Goal: Task Accomplishment & Management: Use online tool/utility

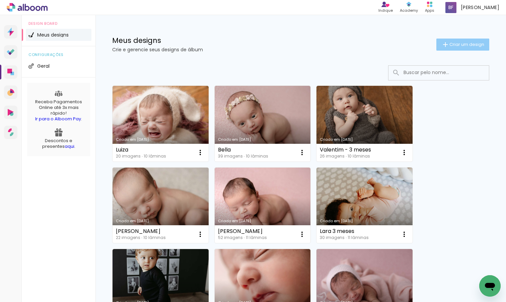
click at [459, 43] on span "Criar um design" at bounding box center [467, 44] width 35 height 4
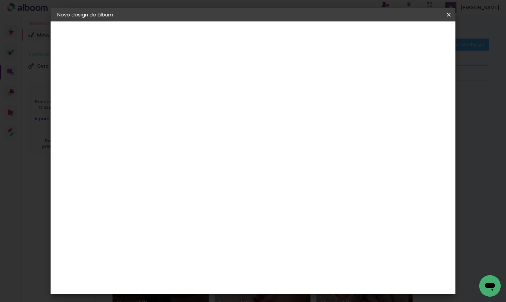
click at [167, 91] on input at bounding box center [167, 90] width 0 height 10
type input "Lara - 6 meses"
type paper-input "Lara - 6 meses"
click at [0, 0] on slot "Avançar" at bounding box center [0, 0] width 0 height 0
click at [218, 128] on input at bounding box center [184, 127] width 68 height 8
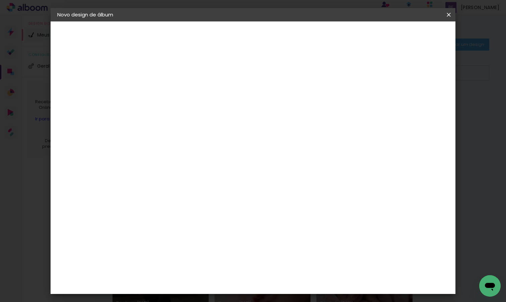
type input "dream"
type paper-input "dream"
click at [206, 152] on div "DreambooksPro" at bounding box center [185, 151] width 44 height 5
click at [0, 0] on slot "Avançar" at bounding box center [0, 0] width 0 height 0
click at [193, 114] on input "text" at bounding box center [180, 117] width 26 height 10
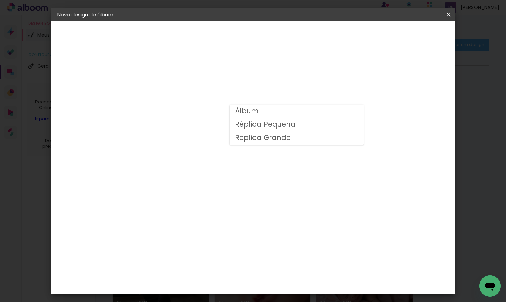
click at [310, 115] on paper-item "Álbum" at bounding box center [297, 111] width 134 height 13
type input "Álbum"
click at [212, 200] on span "25 × 25" at bounding box center [196, 207] width 31 height 14
click at [0, 0] on slot "Avançar" at bounding box center [0, 0] width 0 height 0
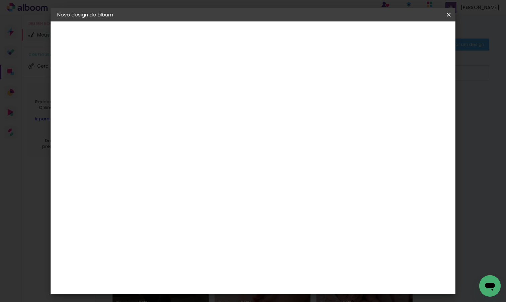
click at [412, 37] on span "Iniciar design" at bounding box center [396, 35] width 30 height 5
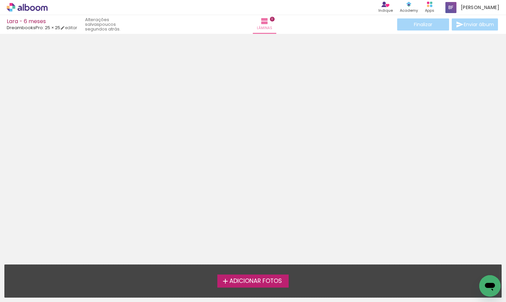
click at [272, 281] on span "Adicionar Fotos" at bounding box center [256, 281] width 53 height 6
click at [0, 0] on input "file" at bounding box center [0, 0] width 0 height 0
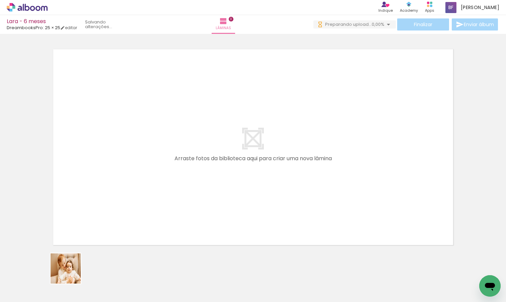
drag, startPoint x: 70, startPoint y: 282, endPoint x: 116, endPoint y: 164, distance: 126.0
click at [116, 164] on quentale-workspace at bounding box center [253, 151] width 506 height 302
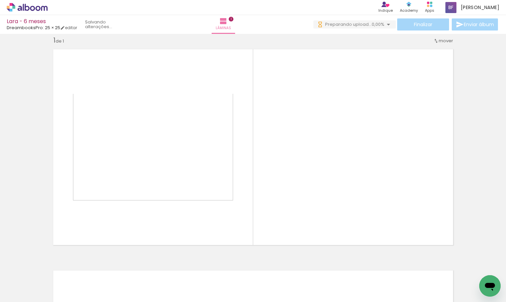
scroll to position [8, 0]
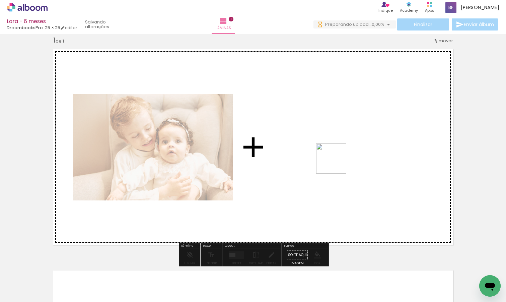
drag, startPoint x: 108, startPoint y: 276, endPoint x: 350, endPoint y: 159, distance: 269.4
click at [350, 159] on quentale-workspace at bounding box center [253, 151] width 506 height 302
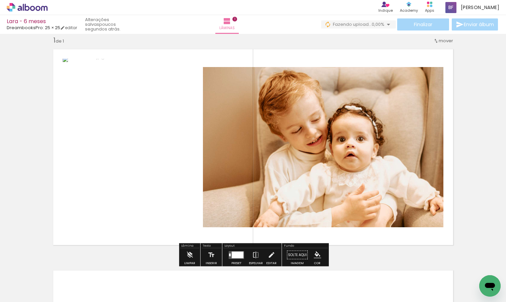
click at [236, 255] on div at bounding box center [238, 254] width 12 height 7
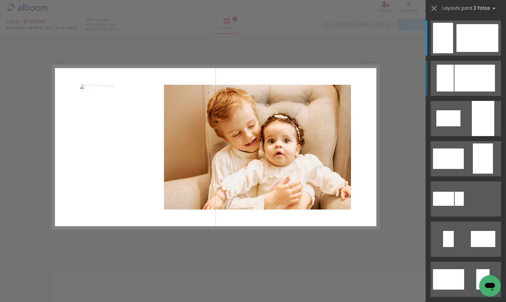
click at [484, 52] on div at bounding box center [478, 38] width 42 height 28
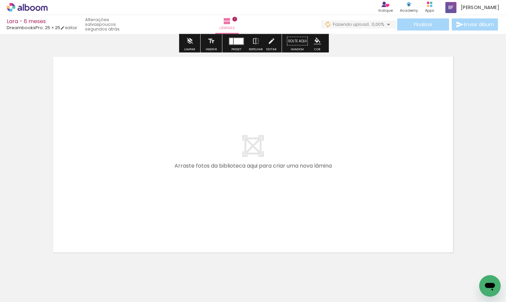
scroll to position [223, 0]
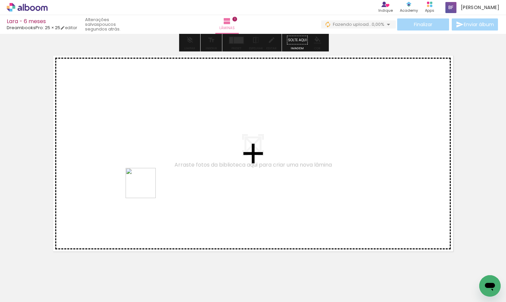
drag, startPoint x: 146, startPoint y: 277, endPoint x: 146, endPoint y: 176, distance: 100.9
click at [146, 176] on quentale-workspace at bounding box center [253, 151] width 506 height 302
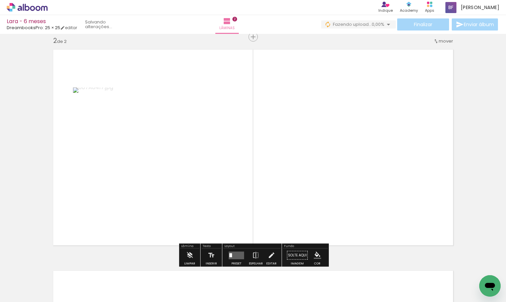
scroll to position [230, 0]
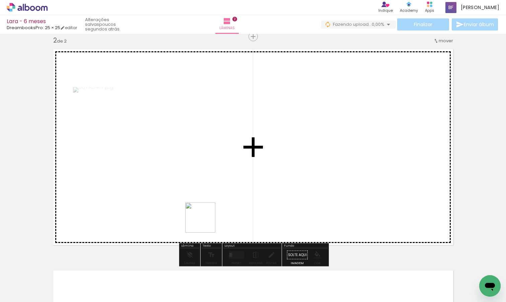
drag, startPoint x: 182, startPoint y: 282, endPoint x: 217, endPoint y: 184, distance: 104.1
click at [217, 184] on quentale-workspace at bounding box center [253, 151] width 506 height 302
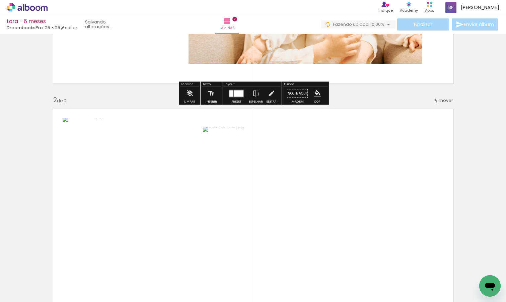
scroll to position [276, 0]
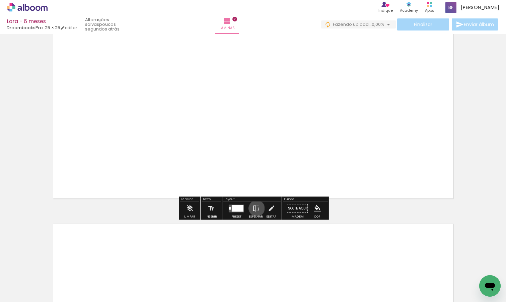
click at [255, 208] on iron-icon at bounding box center [255, 208] width 7 height 13
click at [237, 208] on div at bounding box center [238, 208] width 12 height 7
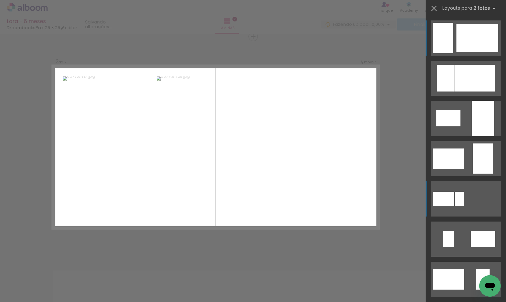
scroll to position [294, 0]
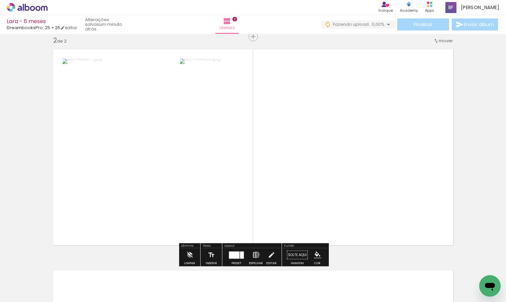
click at [255, 254] on iron-icon at bounding box center [255, 254] width 7 height 13
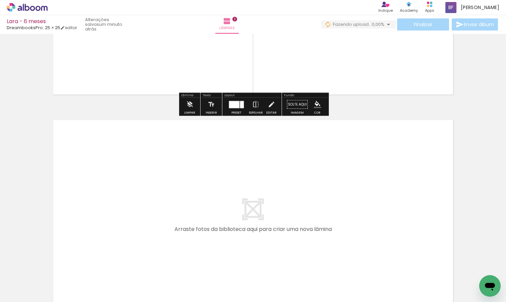
scroll to position [384, 0]
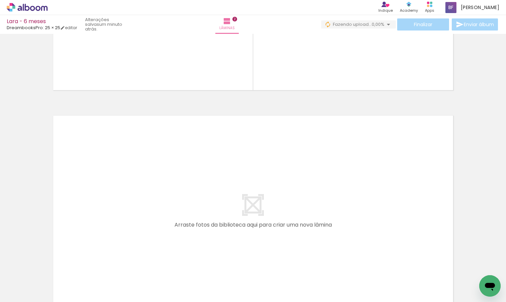
drag, startPoint x: 225, startPoint y: 283, endPoint x: 211, endPoint y: 239, distance: 46.5
click at [211, 239] on quentale-workspace at bounding box center [253, 151] width 506 height 302
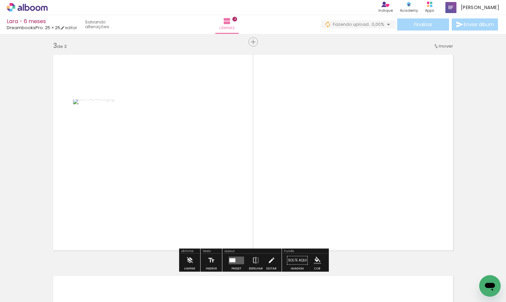
scroll to position [451, 0]
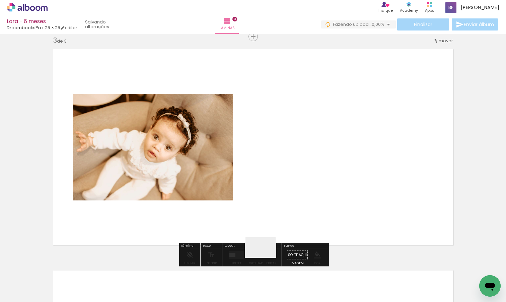
drag, startPoint x: 266, startPoint y: 257, endPoint x: 272, endPoint y: 188, distance: 70.0
click at [272, 188] on quentale-workspace at bounding box center [253, 151] width 506 height 302
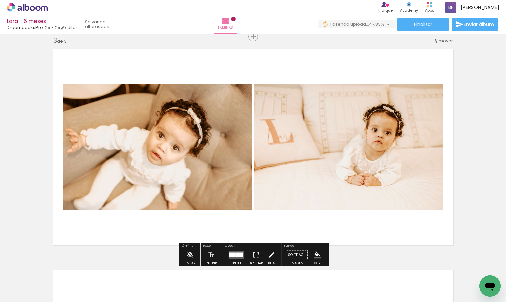
drag, startPoint x: 293, startPoint y: 288, endPoint x: 388, endPoint y: 164, distance: 155.9
click at [388, 164] on quentale-workspace at bounding box center [253, 151] width 506 height 302
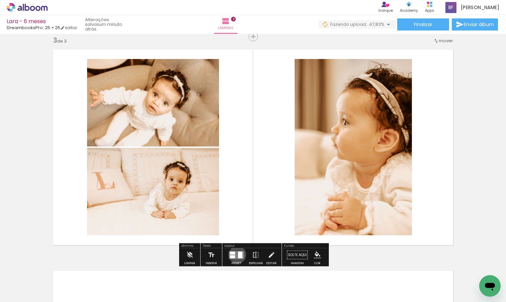
click at [236, 254] on quentale-layouter at bounding box center [236, 255] width 15 height 8
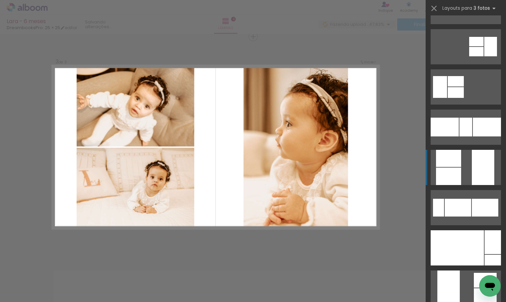
scroll to position [136, 0]
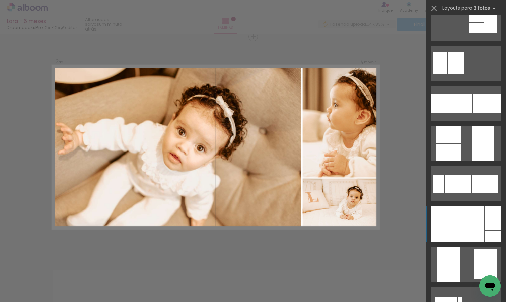
click at [470, 228] on div at bounding box center [457, 223] width 53 height 35
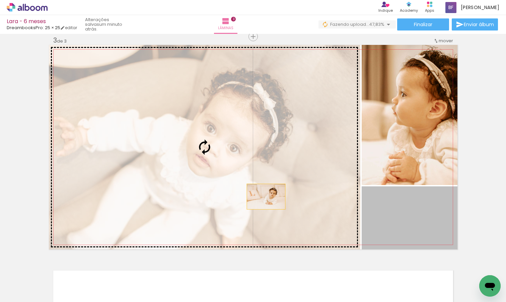
drag, startPoint x: 422, startPoint y: 221, endPoint x: 266, endPoint y: 196, distance: 158.2
click at [0, 0] on slot at bounding box center [0, 0] width 0 height 0
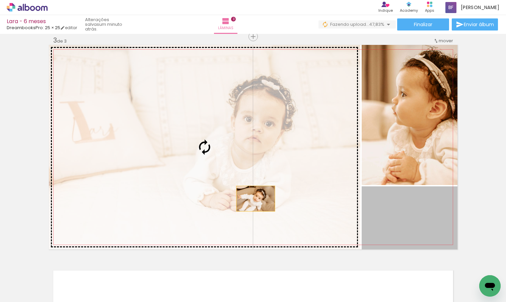
drag, startPoint x: 395, startPoint y: 214, endPoint x: 255, endPoint y: 198, distance: 141.6
click at [0, 0] on slot at bounding box center [0, 0] width 0 height 0
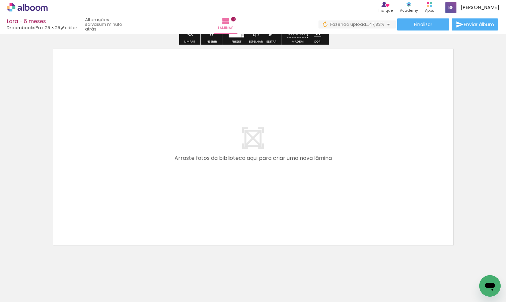
scroll to position [685, 0]
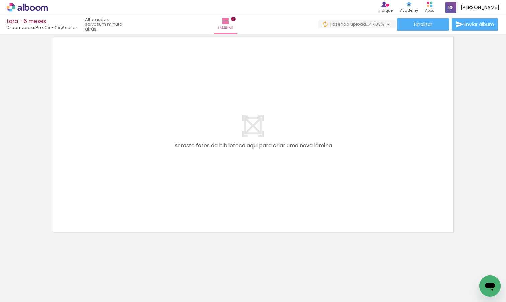
drag, startPoint x: 334, startPoint y: 279, endPoint x: 292, endPoint y: 236, distance: 60.4
click at [292, 236] on quentale-workspace at bounding box center [253, 151] width 506 height 302
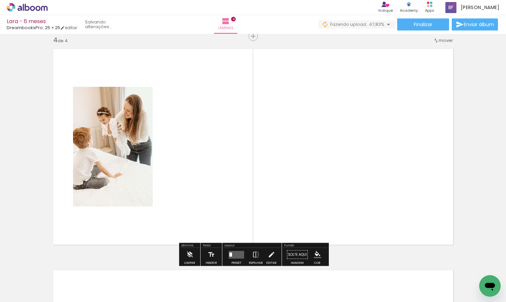
scroll to position [672, 0]
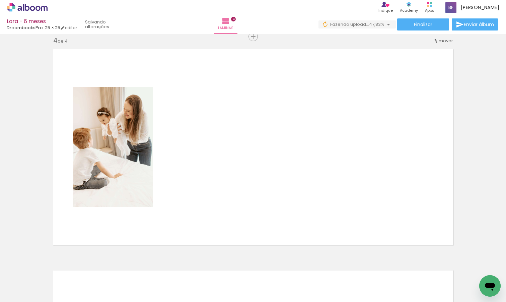
drag, startPoint x: 372, startPoint y: 279, endPoint x: 370, endPoint y: 169, distance: 110.0
click at [370, 169] on quentale-workspace at bounding box center [253, 151] width 506 height 302
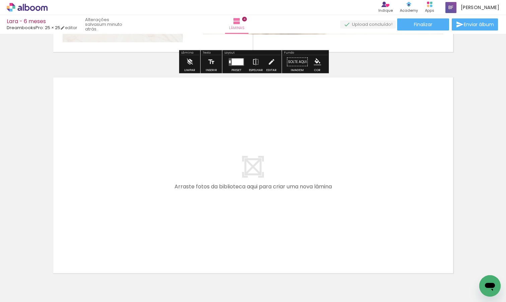
scroll to position [876, 0]
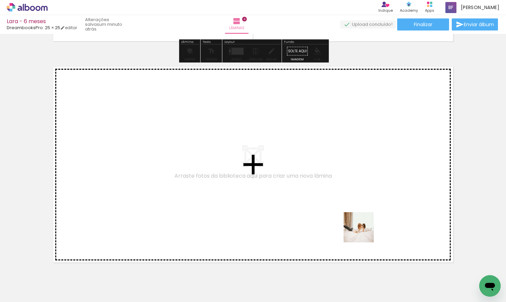
drag, startPoint x: 410, startPoint y: 288, endPoint x: 364, endPoint y: 232, distance: 71.9
click at [364, 232] on quentale-workspace at bounding box center [253, 151] width 506 height 302
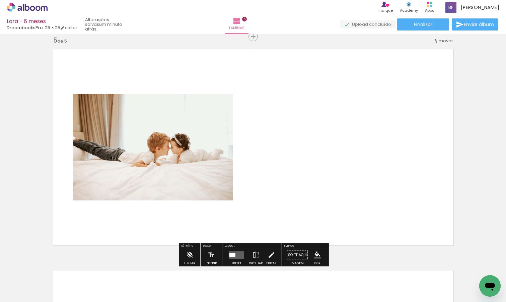
scroll to position [893, 0]
click at [236, 255] on quentale-layouter at bounding box center [236, 255] width 15 height 8
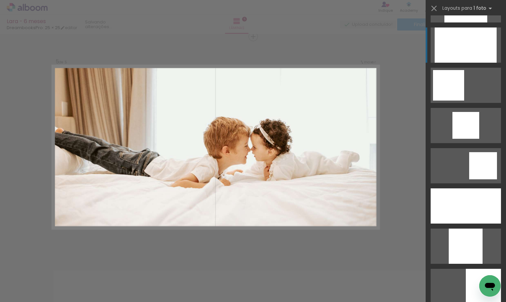
scroll to position [462, 0]
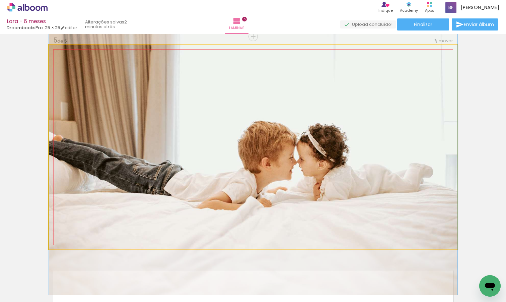
drag, startPoint x: 349, startPoint y: 181, endPoint x: 360, endPoint y: 193, distance: 16.8
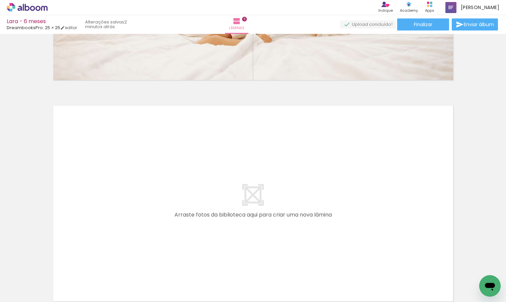
scroll to position [1127, 0]
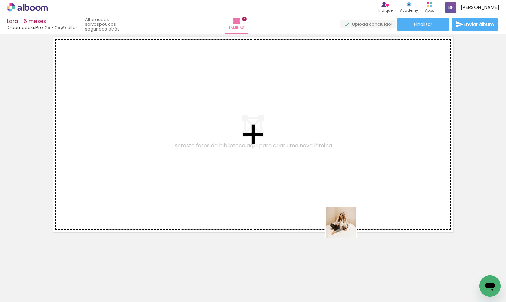
drag, startPoint x: 443, startPoint y: 279, endPoint x: 341, endPoint y: 223, distance: 116.8
click at [341, 223] on quentale-workspace at bounding box center [253, 151] width 506 height 302
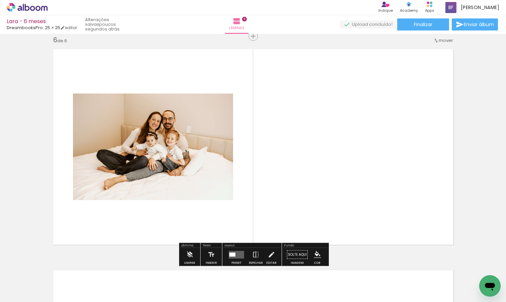
scroll to position [1114, 0]
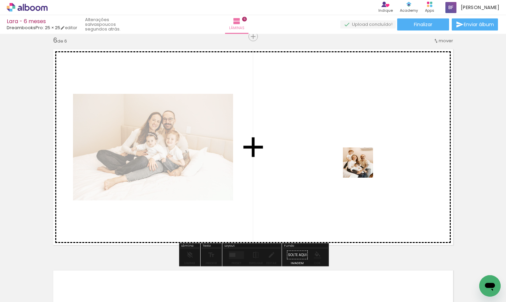
drag, startPoint x: 486, startPoint y: 271, endPoint x: 360, endPoint y: 162, distance: 166.8
click at [360, 163] on quentale-workspace at bounding box center [253, 151] width 506 height 302
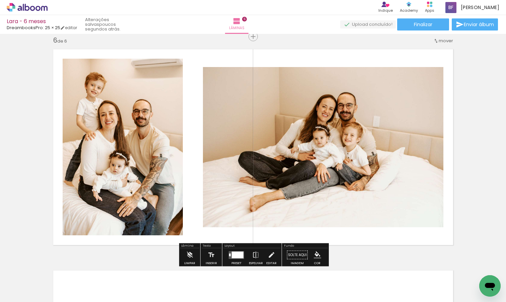
click at [235, 253] on div at bounding box center [238, 254] width 12 height 7
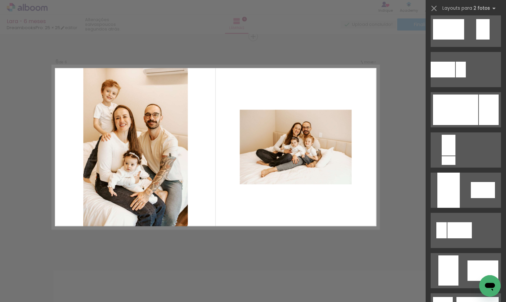
scroll to position [255, 0]
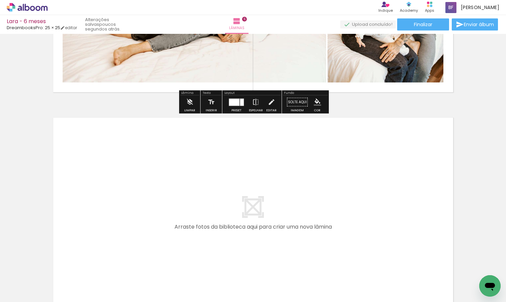
scroll to position [1297, 0]
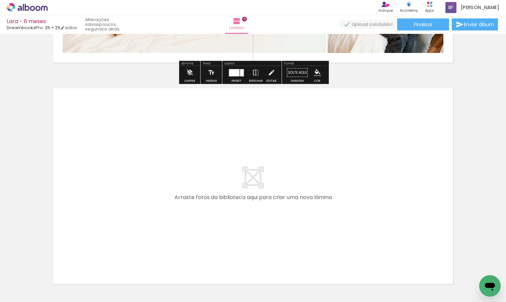
drag, startPoint x: 188, startPoint y: 278, endPoint x: 182, endPoint y: 246, distance: 32.3
click at [182, 246] on quentale-workspace at bounding box center [253, 151] width 506 height 302
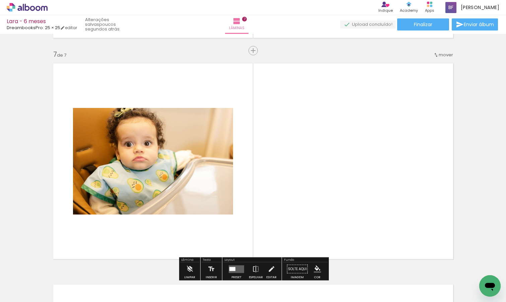
scroll to position [1336, 0]
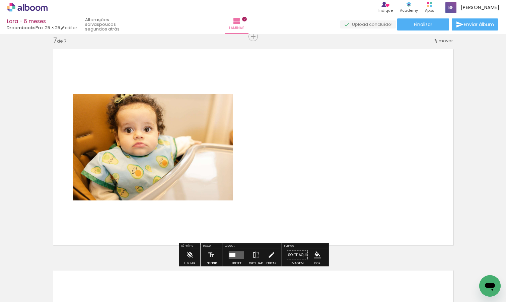
drag, startPoint x: 233, startPoint y: 287, endPoint x: 285, endPoint y: 201, distance: 100.8
click at [283, 204] on quentale-workspace at bounding box center [253, 151] width 506 height 302
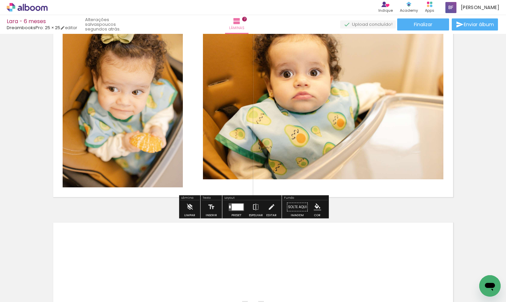
scroll to position [1493, 0]
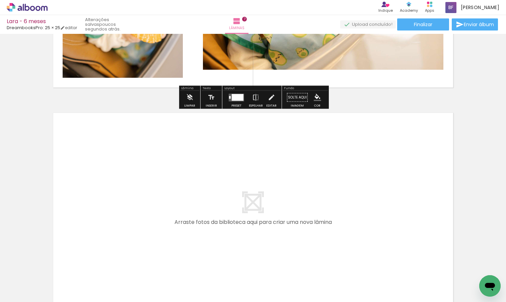
drag, startPoint x: 269, startPoint y: 282, endPoint x: 257, endPoint y: 245, distance: 38.7
click at [257, 245] on quentale-workspace at bounding box center [253, 151] width 506 height 302
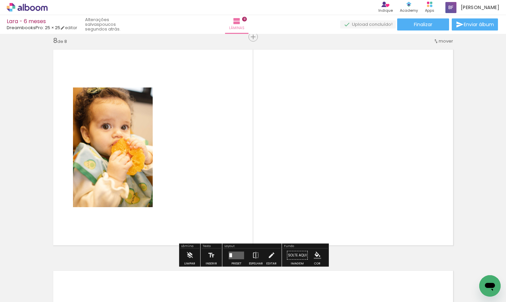
scroll to position [1557, 0]
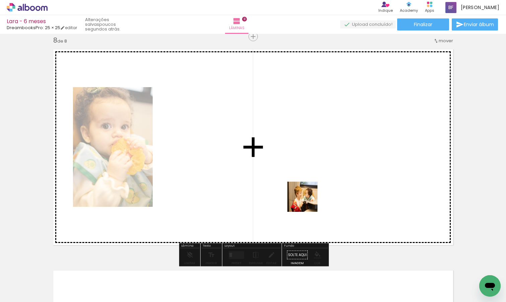
drag, startPoint x: 309, startPoint y: 283, endPoint x: 308, endPoint y: 196, distance: 86.5
click at [308, 196] on quentale-workspace at bounding box center [253, 151] width 506 height 302
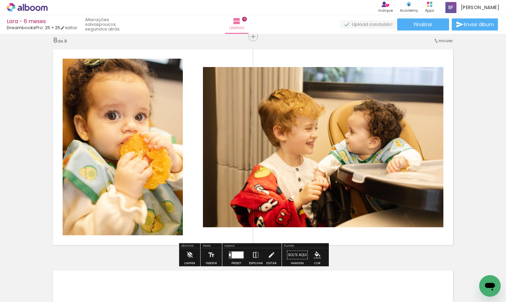
click at [253, 252] on iron-icon at bounding box center [255, 254] width 7 height 13
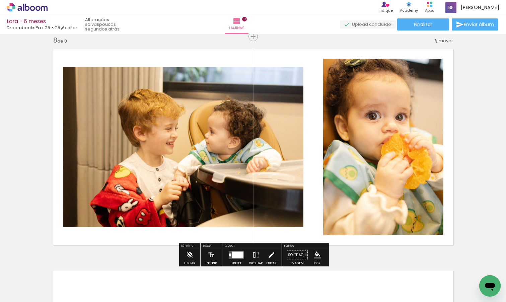
scroll to position [1684, 0]
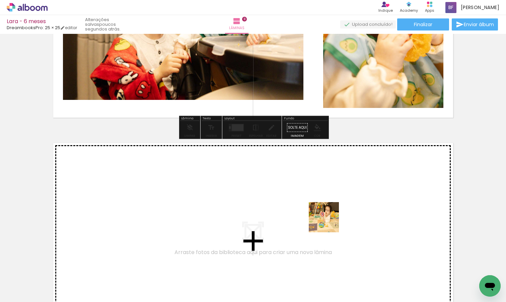
drag, startPoint x: 345, startPoint y: 287, endPoint x: 328, endPoint y: 221, distance: 68.0
click at [328, 221] on quentale-workspace at bounding box center [253, 151] width 506 height 302
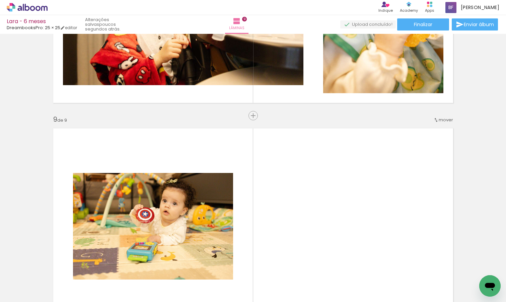
scroll to position [1647, 0]
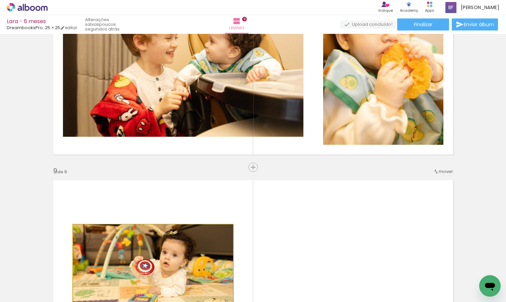
drag, startPoint x: 199, startPoint y: 245, endPoint x: 264, endPoint y: 86, distance: 171.5
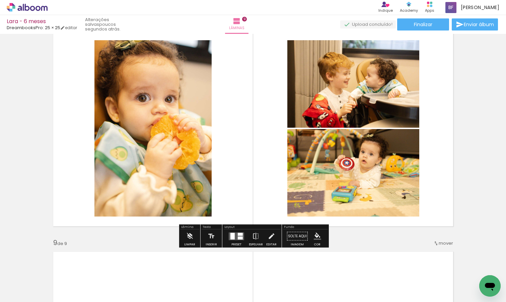
scroll to position [1596, 0]
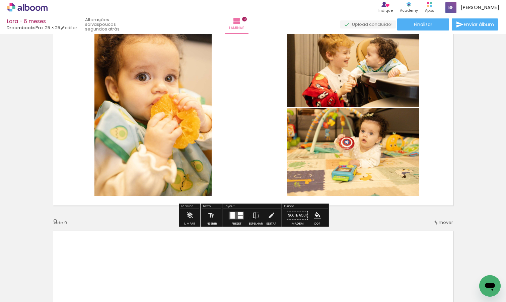
click at [234, 215] on quentale-layouter at bounding box center [236, 215] width 15 height 8
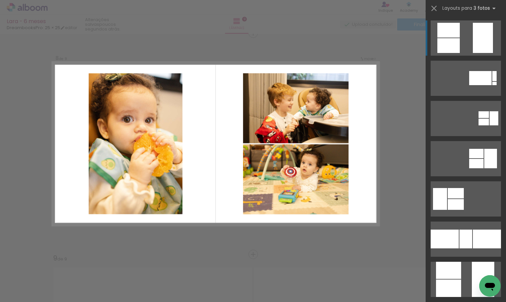
scroll to position [1557, 0]
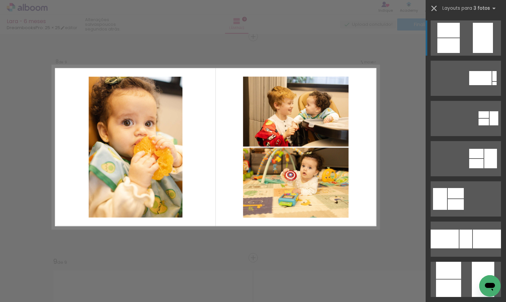
click at [435, 8] on iron-icon at bounding box center [434, 8] width 9 height 9
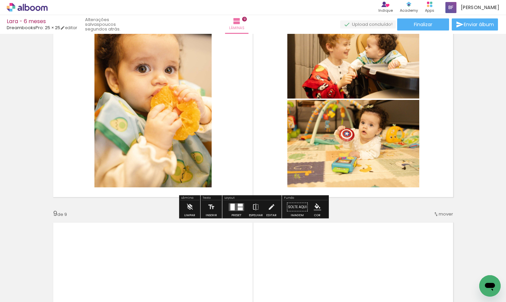
scroll to position [1625, 0]
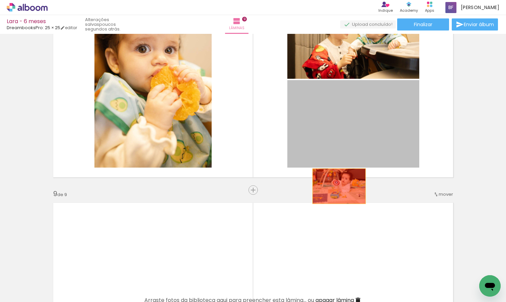
drag, startPoint x: 366, startPoint y: 126, endPoint x: 319, endPoint y: 226, distance: 110.5
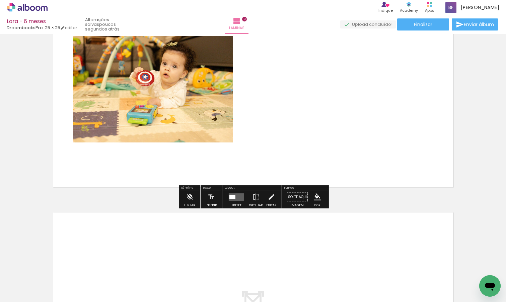
scroll to position [0, 414]
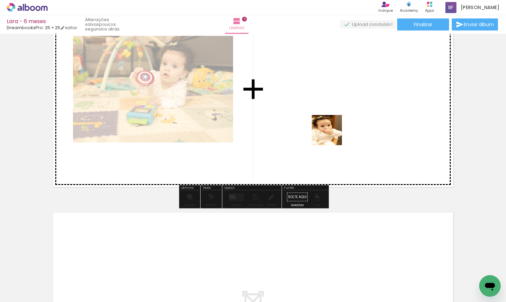
drag, startPoint x: 332, startPoint y: 281, endPoint x: 332, endPoint y: 103, distance: 178.3
click at [332, 103] on quentale-workspace at bounding box center [253, 151] width 506 height 302
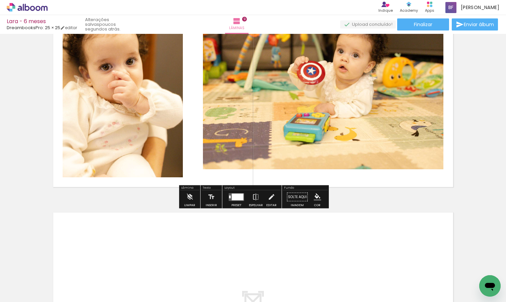
drag, startPoint x: 367, startPoint y: 279, endPoint x: 365, endPoint y: 116, distance: 162.9
click at [365, 116] on quentale-workspace at bounding box center [253, 151] width 506 height 302
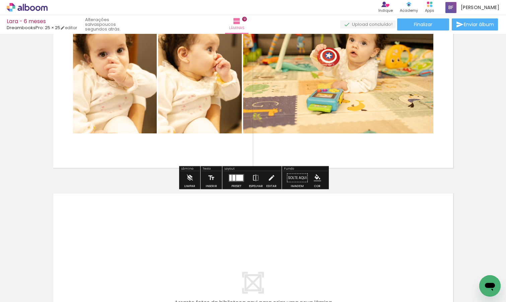
scroll to position [1870, 0]
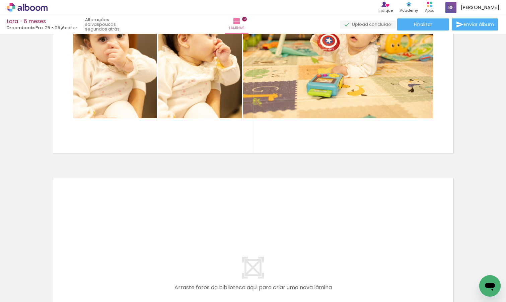
drag, startPoint x: 403, startPoint y: 289, endPoint x: 374, endPoint y: 263, distance: 38.2
click at [0, 0] on slot at bounding box center [0, 0] width 0 height 0
drag, startPoint x: 413, startPoint y: 280, endPoint x: 389, endPoint y: 246, distance: 41.8
click at [389, 246] on quentale-workspace at bounding box center [253, 151] width 506 height 302
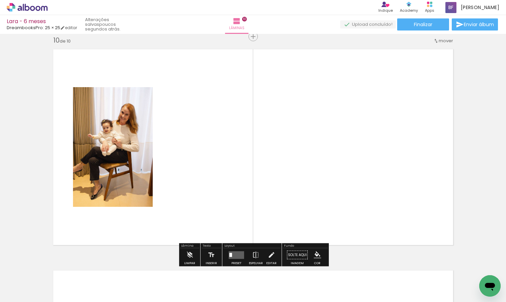
scroll to position [1999, 0]
drag, startPoint x: 449, startPoint y: 286, endPoint x: 403, endPoint y: 238, distance: 67.1
click at [403, 238] on quentale-workspace at bounding box center [253, 151] width 506 height 302
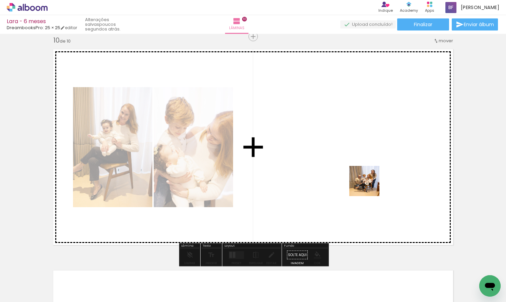
drag, startPoint x: 479, startPoint y: 273, endPoint x: 370, endPoint y: 186, distance: 139.5
click at [370, 186] on quentale-workspace at bounding box center [253, 151] width 506 height 302
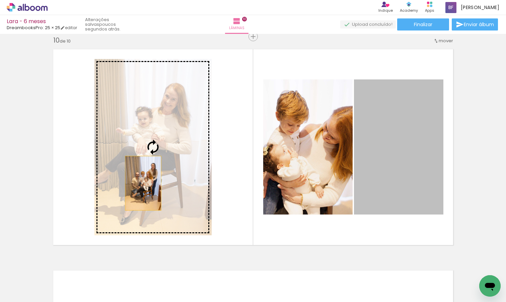
drag, startPoint x: 404, startPoint y: 175, endPoint x: 144, endPoint y: 181, distance: 259.5
click at [0, 0] on slot at bounding box center [0, 0] width 0 height 0
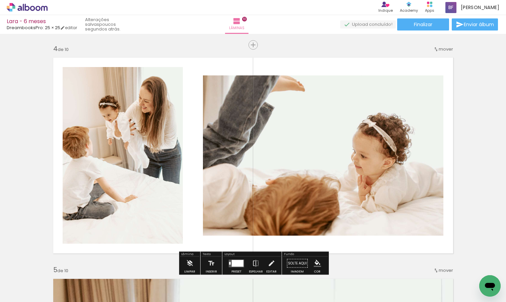
scroll to position [708, 0]
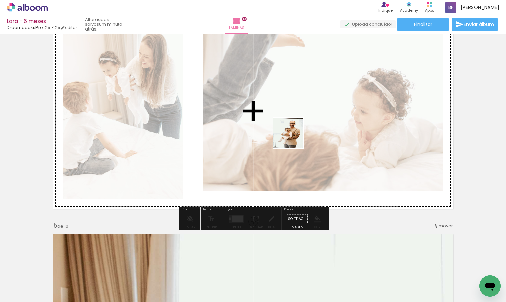
drag, startPoint x: 102, startPoint y: 281, endPoint x: 294, endPoint y: 138, distance: 239.5
click at [294, 138] on quentale-workspace at bounding box center [253, 151] width 506 height 302
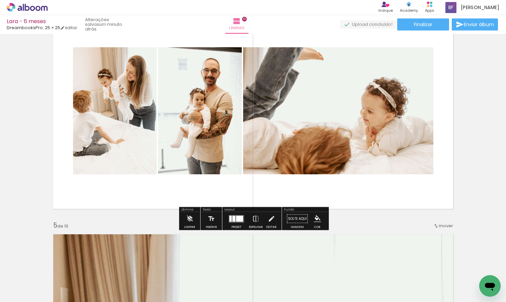
click at [239, 218] on div at bounding box center [239, 219] width 7 height 6
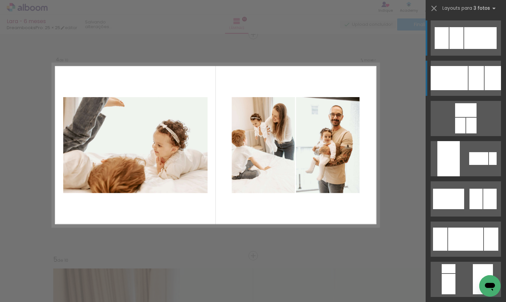
scroll to position [672, 0]
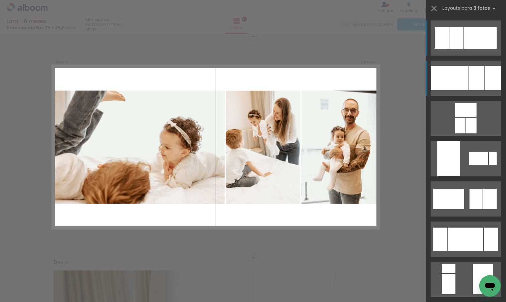
click at [497, 76] on div at bounding box center [493, 78] width 16 height 24
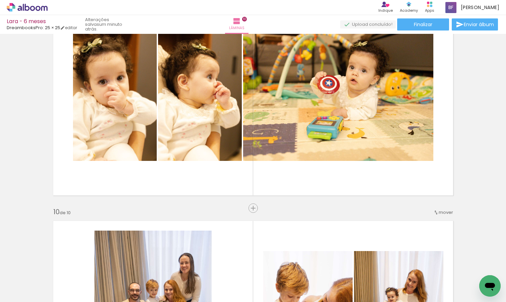
scroll to position [1811, 0]
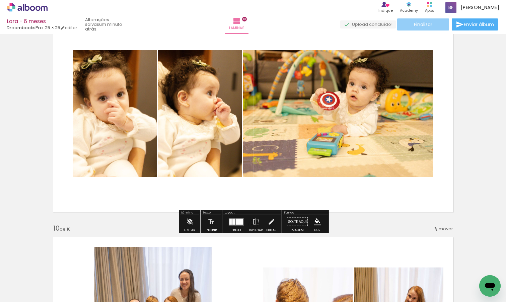
click at [429, 24] on span "Finalizar" at bounding box center [423, 24] width 18 height 5
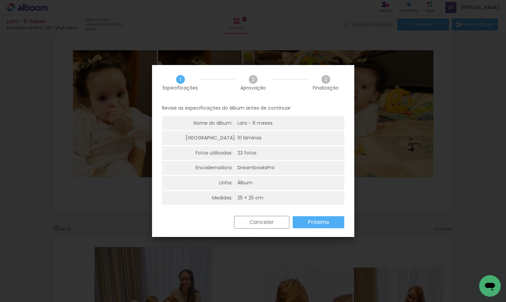
click at [0, 0] on slot "Próximo" at bounding box center [0, 0] width 0 height 0
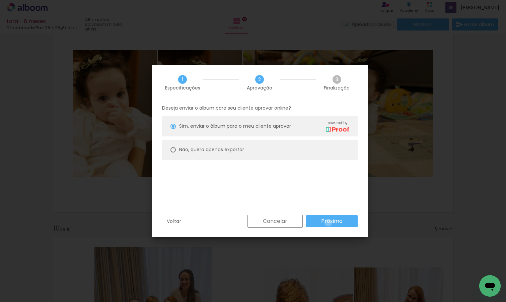
click at [0, 0] on slot "Próximo" at bounding box center [0, 0] width 0 height 0
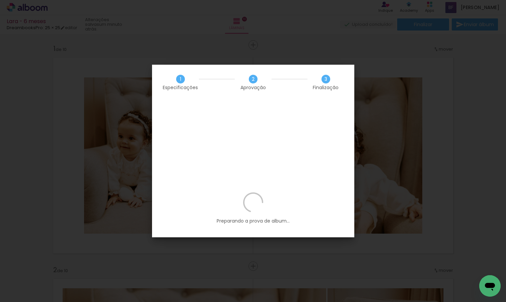
scroll to position [0, 414]
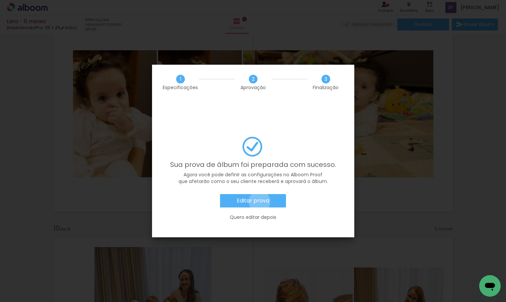
click at [0, 0] on slot "Editar prova" at bounding box center [0, 0] width 0 height 0
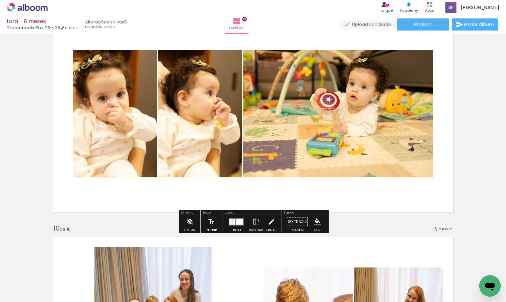
click at [29, 7] on icon at bounding box center [27, 7] width 5 height 7
